Goal: Transaction & Acquisition: Purchase product/service

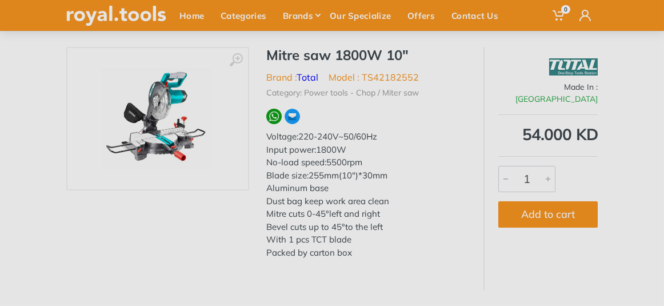
scroll to position [83, 0]
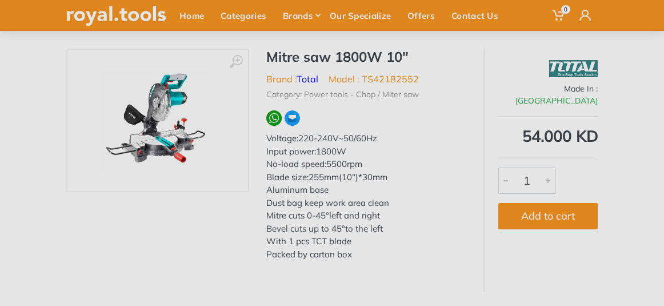
click at [156, 125] on img at bounding box center [158, 120] width 122 height 118
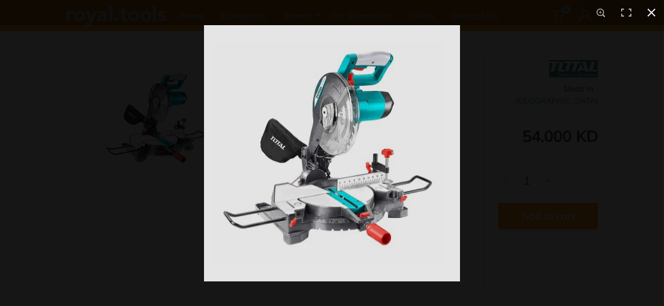
click at [525, 99] on div at bounding box center [536, 178] width 664 height 306
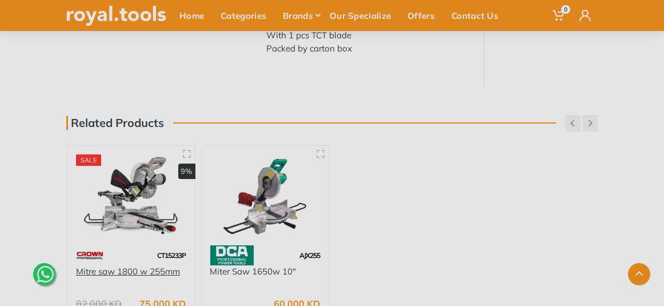
scroll to position [400, 0]
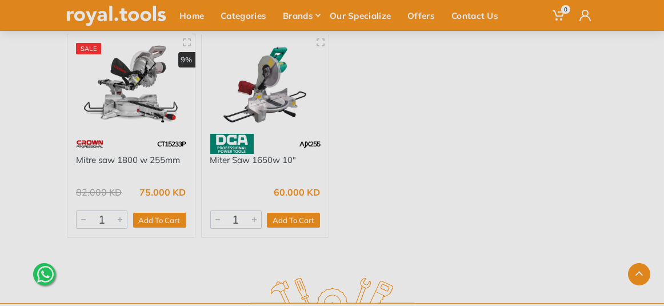
click at [124, 100] on img at bounding box center [131, 84] width 110 height 82
